Goal: Task Accomplishment & Management: Use online tool/utility

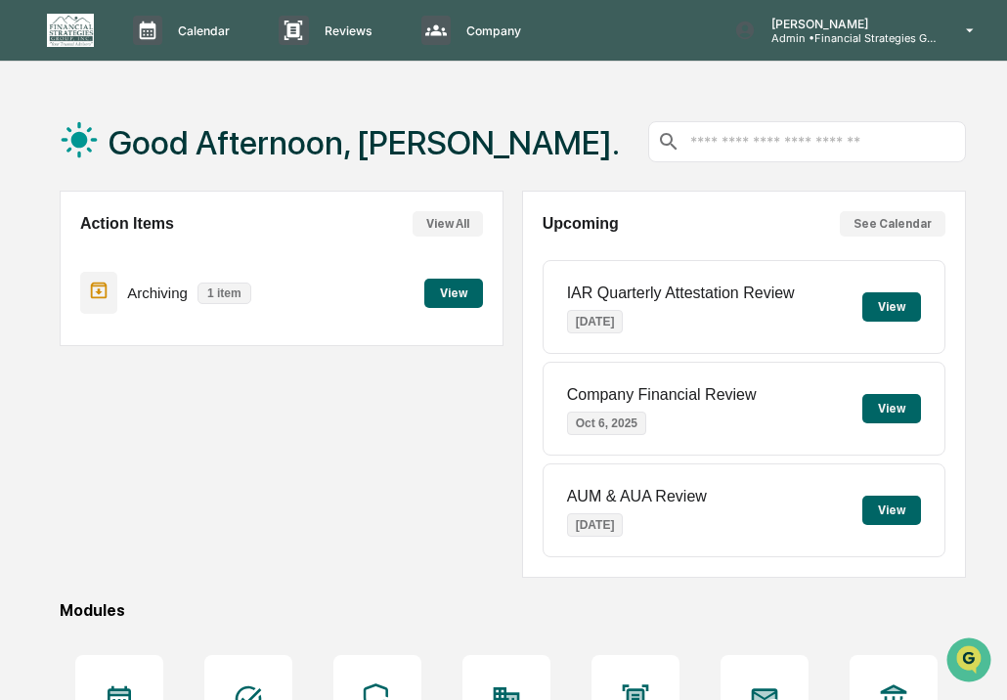
click at [452, 289] on button "View" at bounding box center [453, 293] width 59 height 29
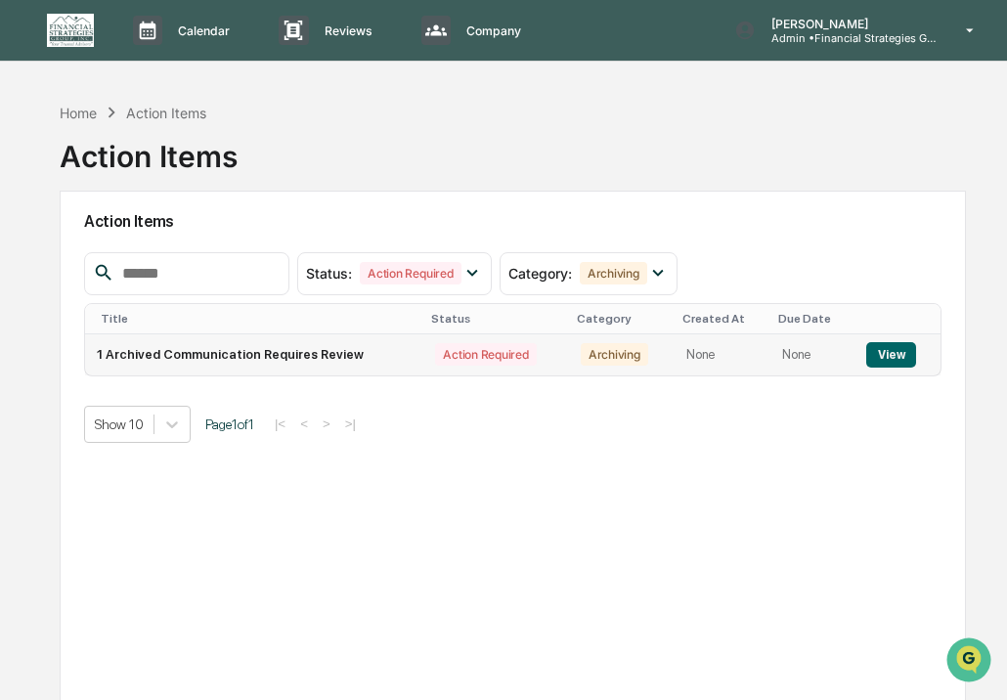
click at [885, 349] on button "View" at bounding box center [892, 354] width 50 height 25
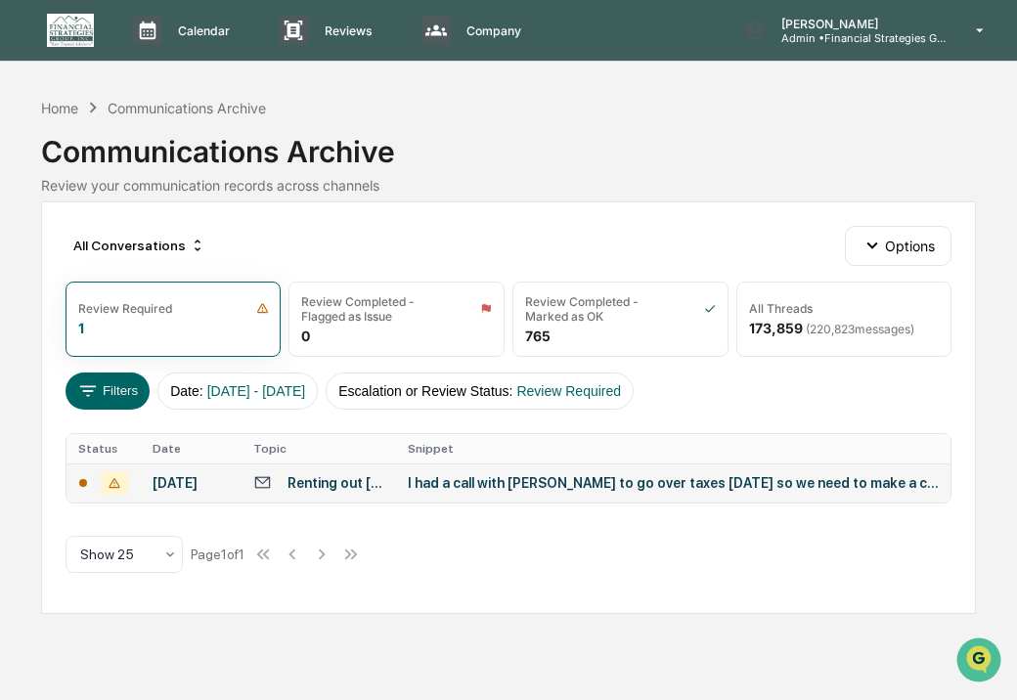
click at [522, 481] on div "I had a call with [PERSON_NAME] to go over taxes [DATE] so we need to make a ch…" at bounding box center [673, 483] width 531 height 16
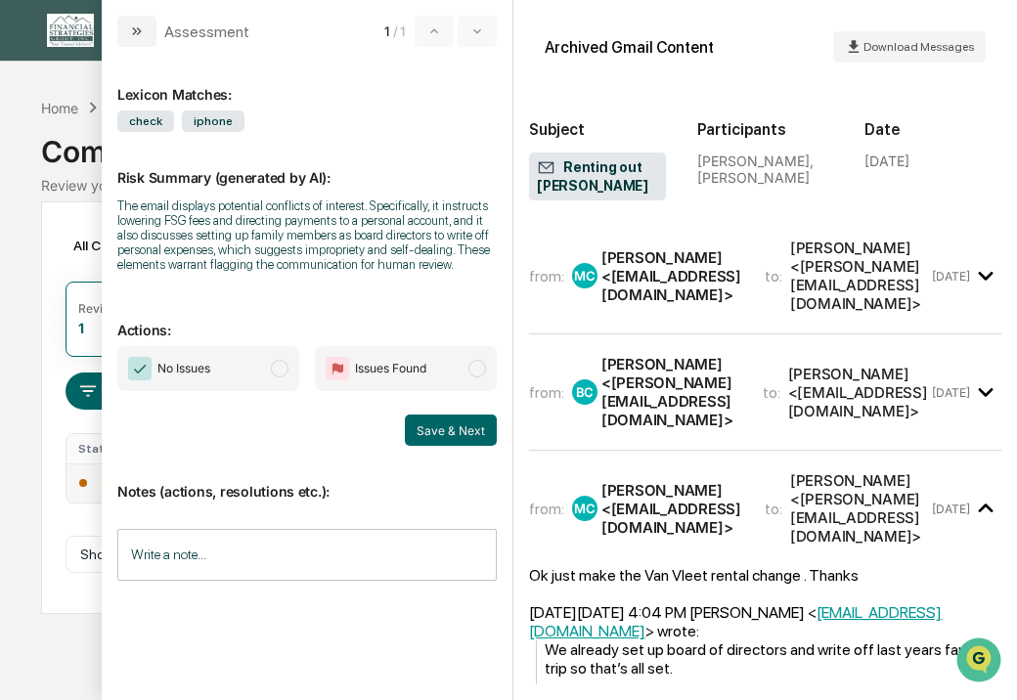
click at [280, 368] on span "modal" at bounding box center [280, 369] width 18 height 18
click at [318, 552] on input "Write a note..." at bounding box center [306, 555] width 379 height 52
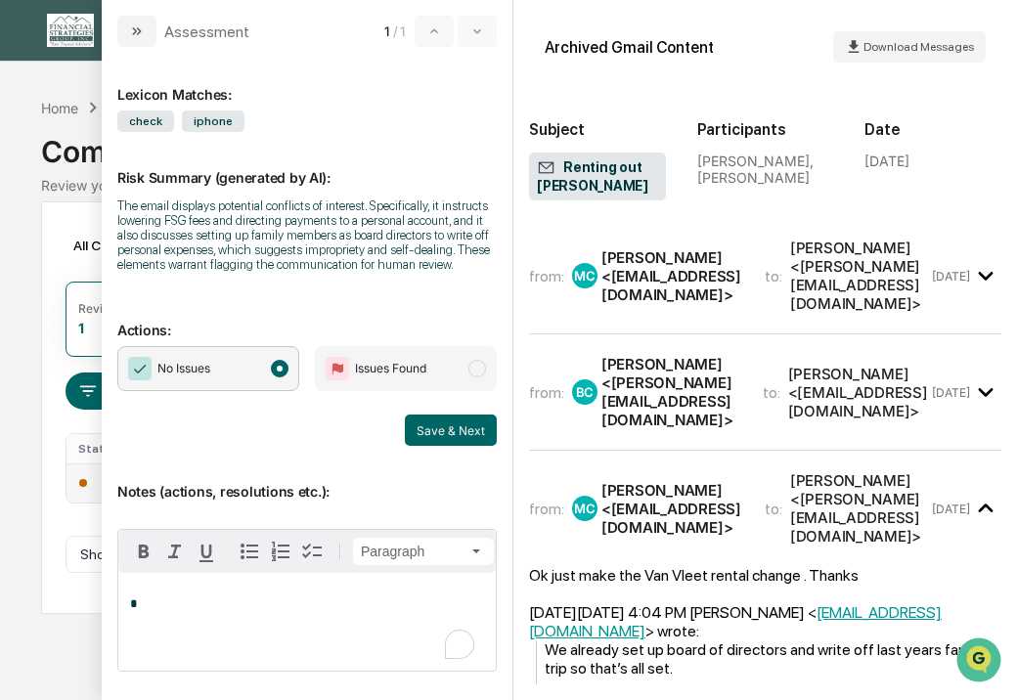
click at [246, 639] on div "*" at bounding box center [307, 622] width 378 height 98
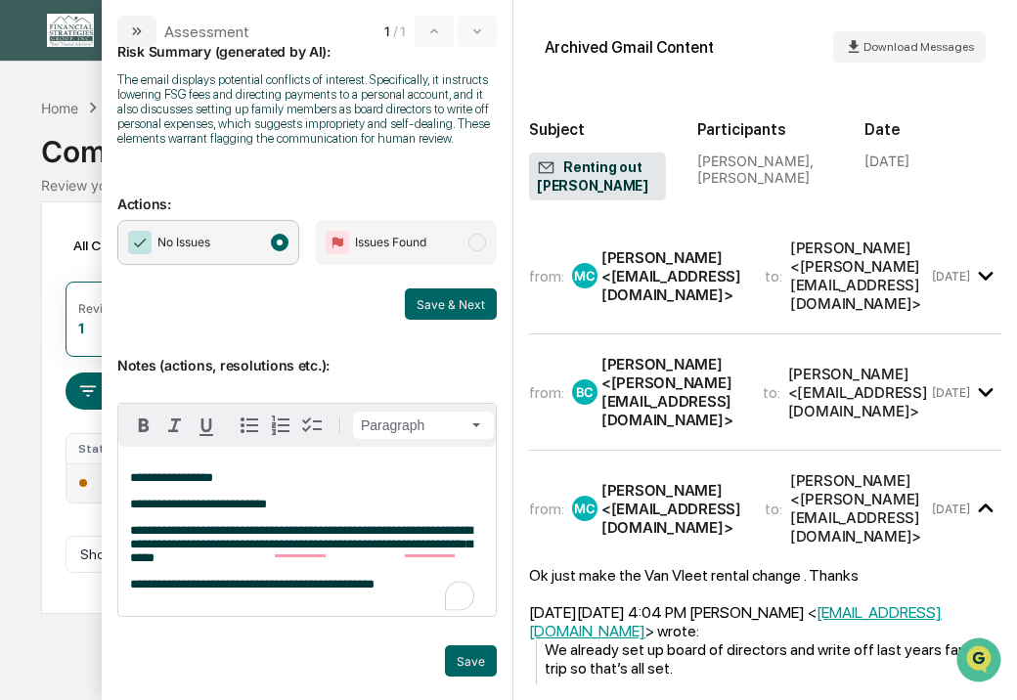
scroll to position [142, 0]
click at [457, 658] on button "Save" at bounding box center [471, 660] width 52 height 31
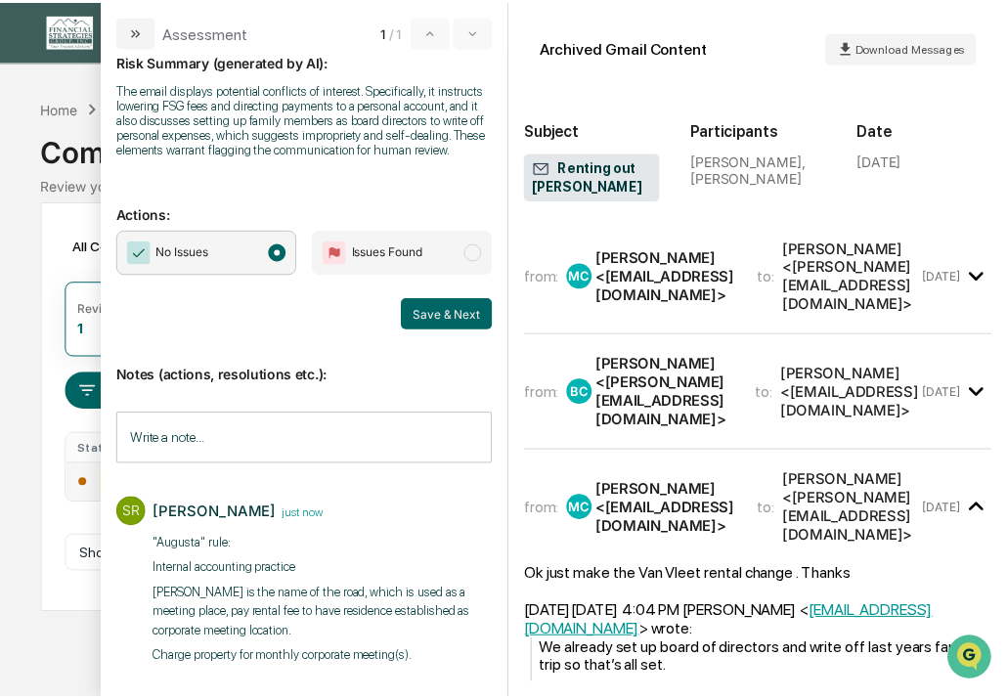
scroll to position [120, 0]
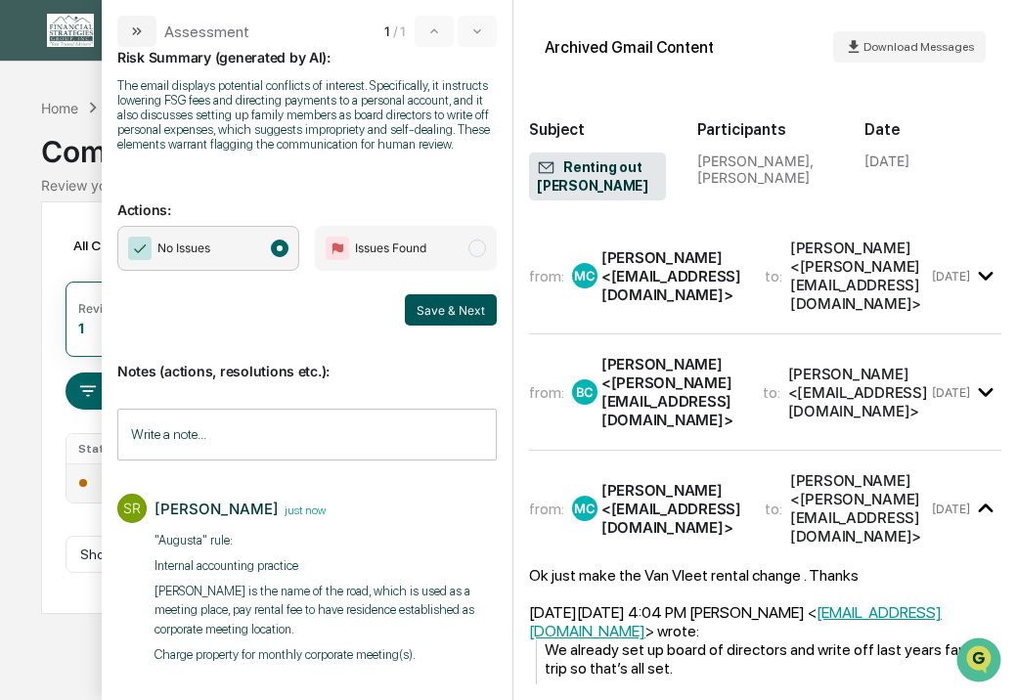
click at [430, 313] on button "Save & Next" at bounding box center [451, 309] width 92 height 31
